Goal: Task Accomplishment & Management: Complete application form

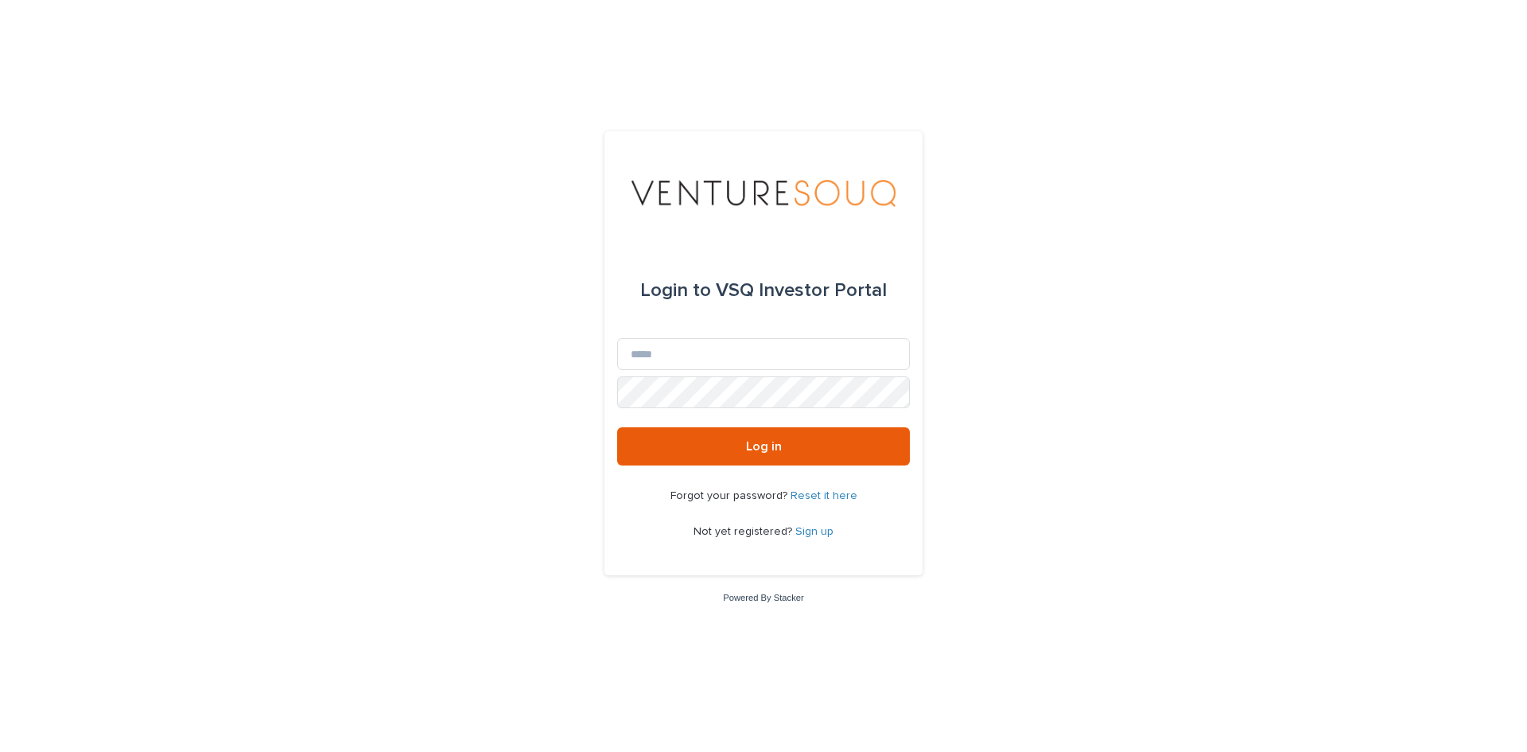
click at [818, 525] on p "Not yet registered? Sign up" at bounding box center [764, 532] width 140 height 14
click at [818, 530] on link "Sign up" at bounding box center [814, 531] width 38 height 11
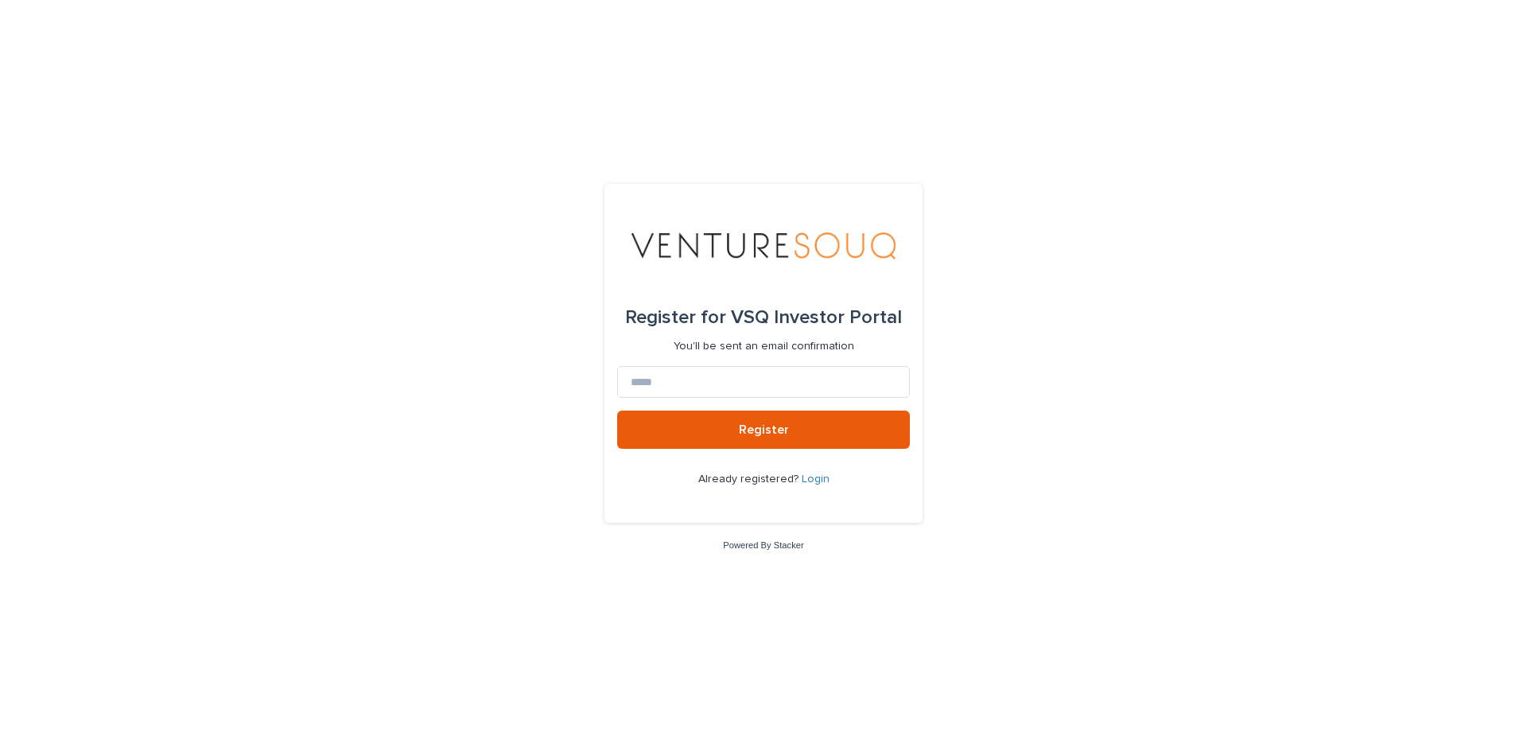
click at [733, 401] on form "Register for VSQ Investor Portal You'll be sent an email confirmation Register …" at bounding box center [763, 352] width 293 height 313
click at [749, 384] on input at bounding box center [763, 382] width 293 height 32
type input "**********"
click at [617, 410] on button "Register" at bounding box center [763, 429] width 293 height 38
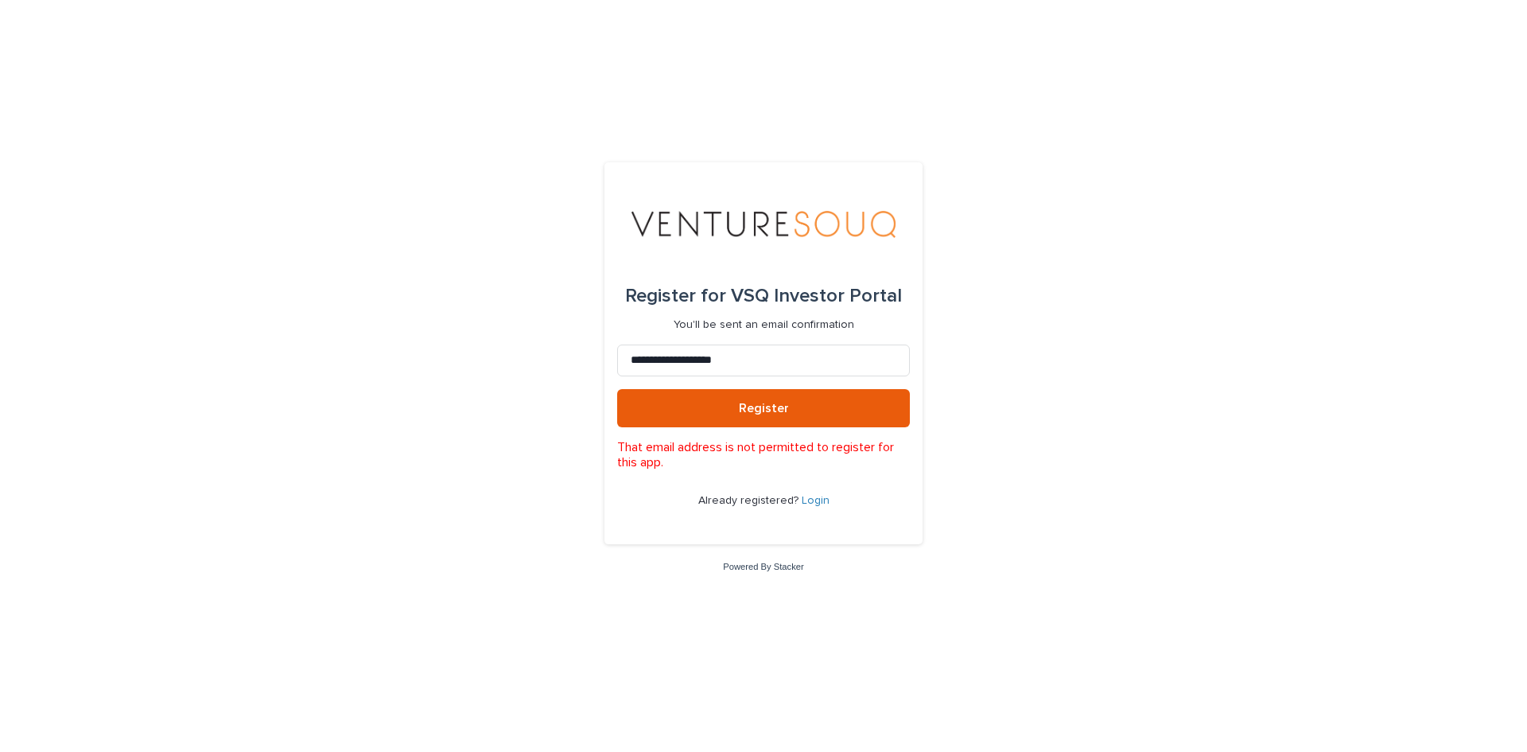
click at [810, 499] on link "Login" at bounding box center [816, 500] width 28 height 11
